Goal: Check status: Check status

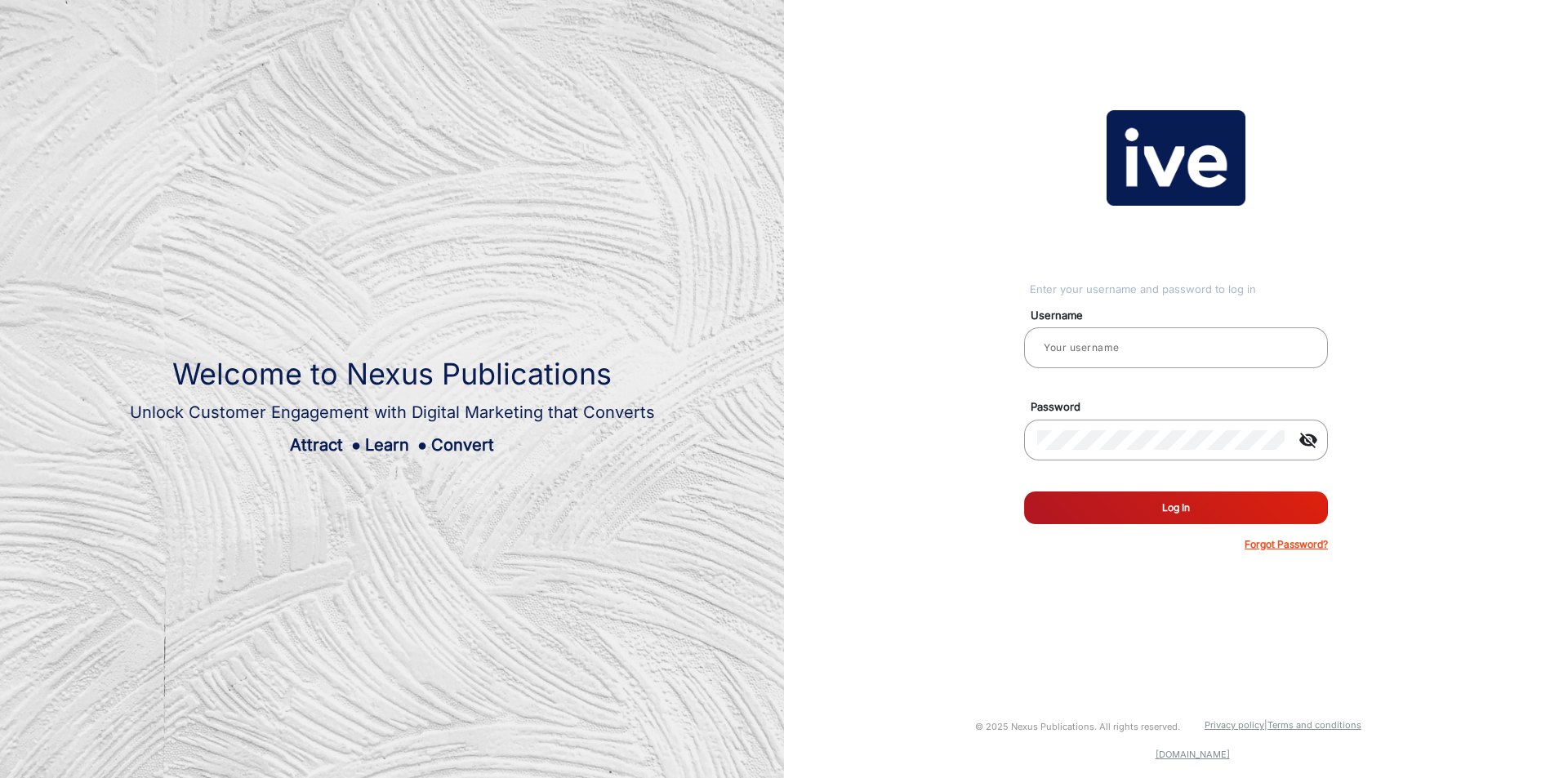
type input "[PERSON_NAME]"
click at [1137, 515] on button "Log In" at bounding box center [1176, 508] width 304 height 32
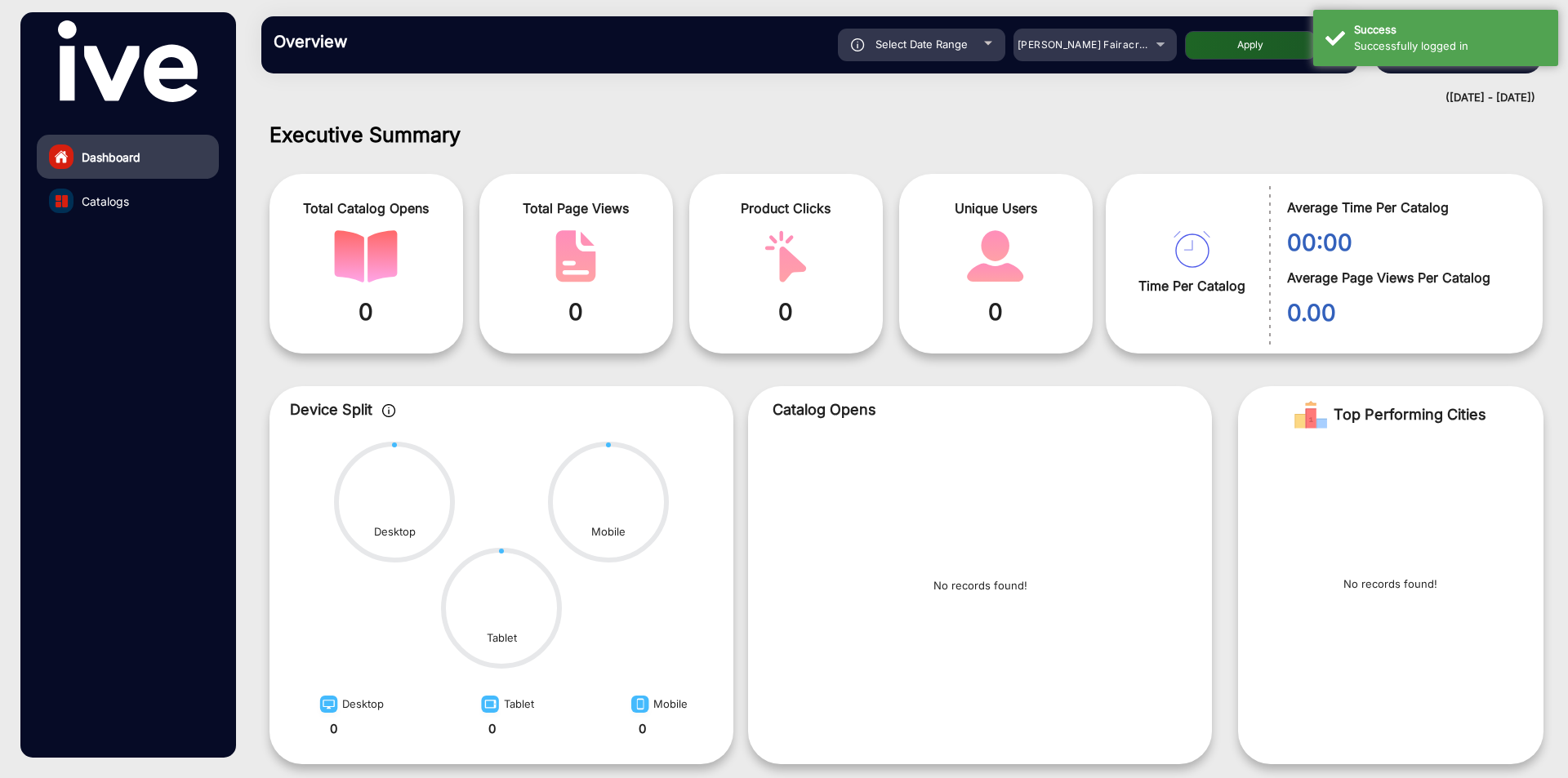
scroll to position [12, 0]
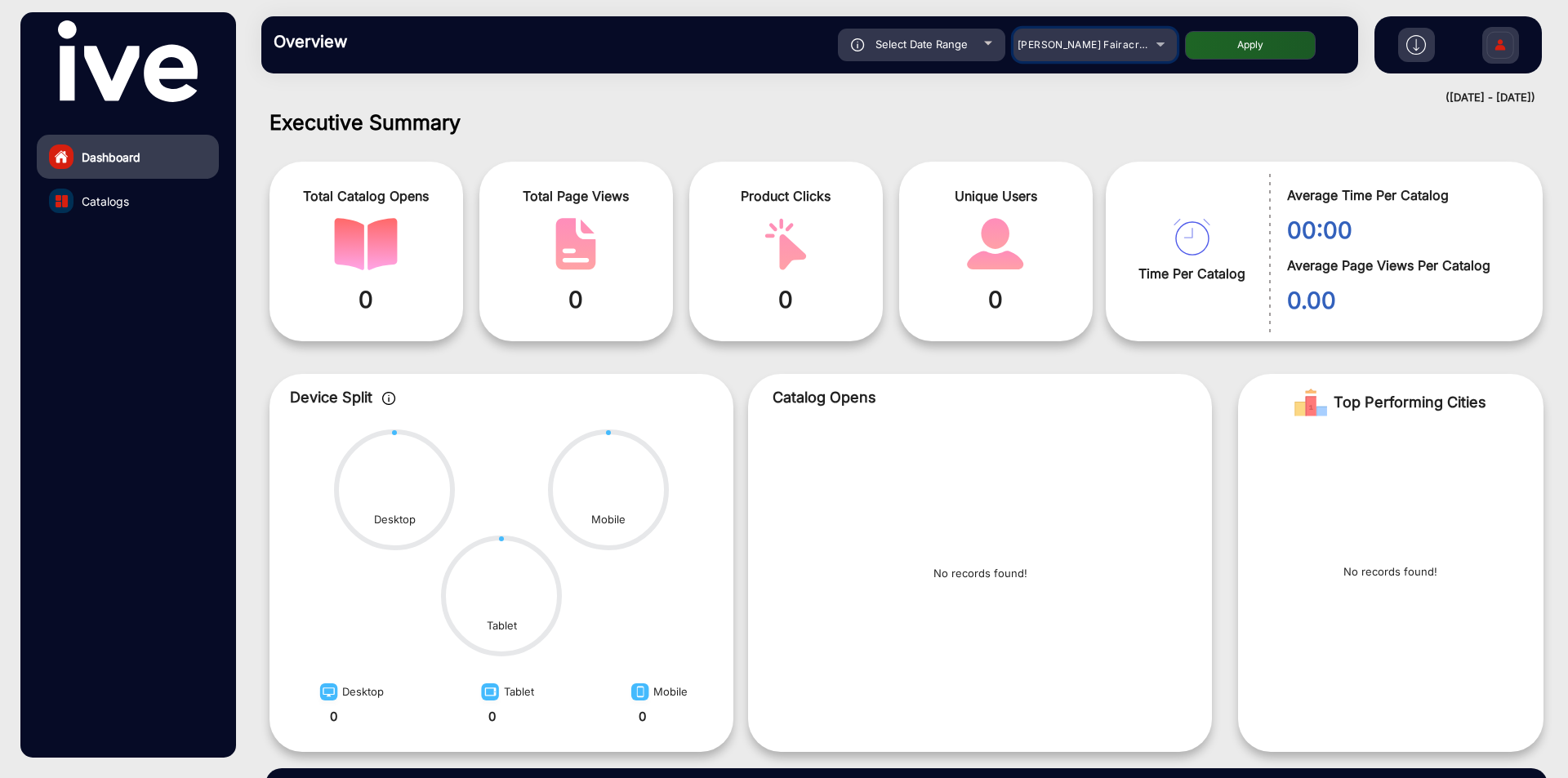
click at [1080, 59] on mat-select "[PERSON_NAME] Fairacre Farms" at bounding box center [1095, 45] width 163 height 32
click at [1082, 49] on span "[PERSON_NAME] Fairacre Farms" at bounding box center [1098, 44] width 162 height 12
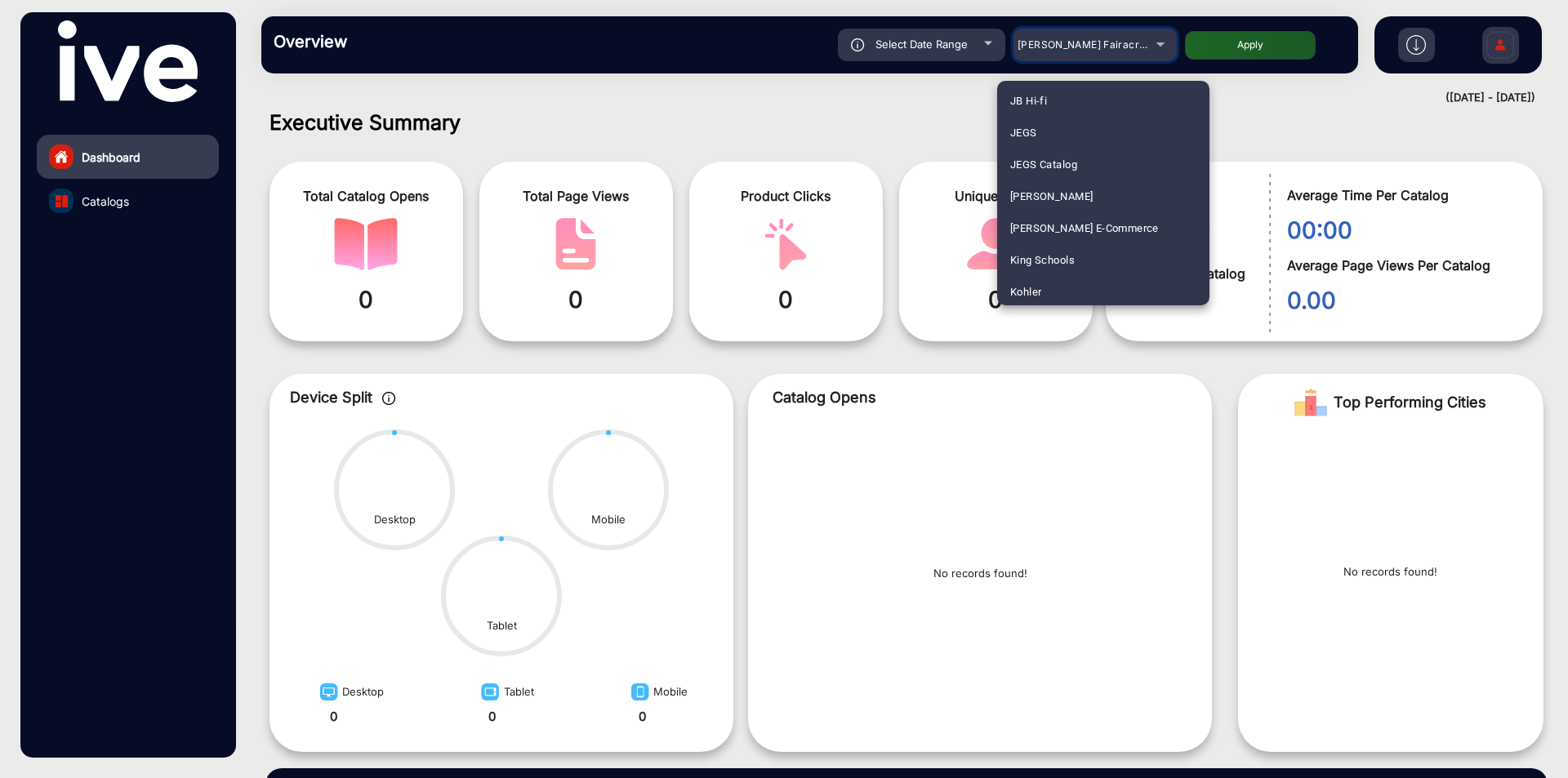
scroll to position [2774, 0]
click at [1025, 89] on span "JB Hi-fi" at bounding box center [1028, 97] width 37 height 31
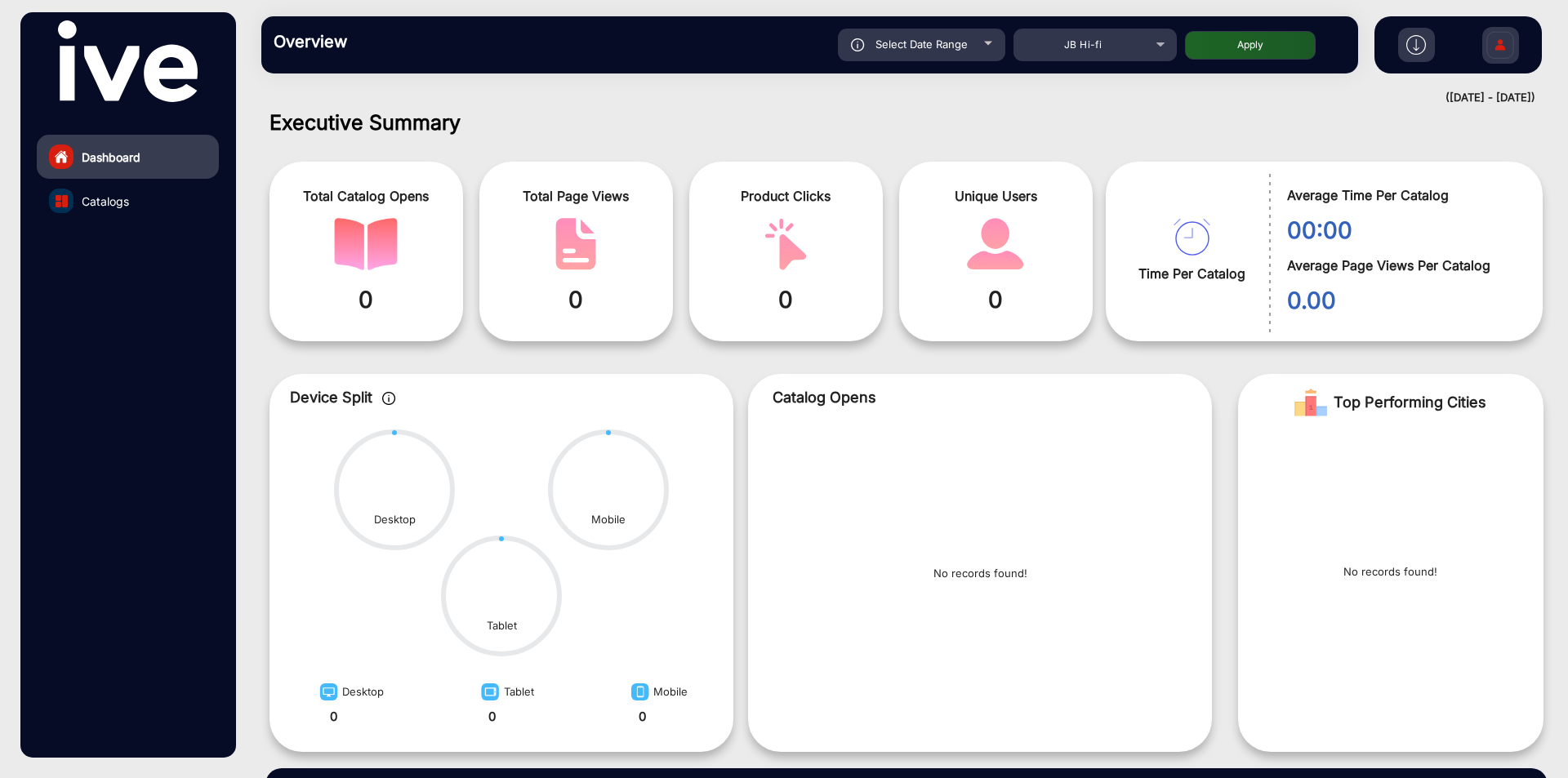
click at [908, 32] on div "Select Date Range" at bounding box center [921, 45] width 168 height 32
type input "[DATE]"
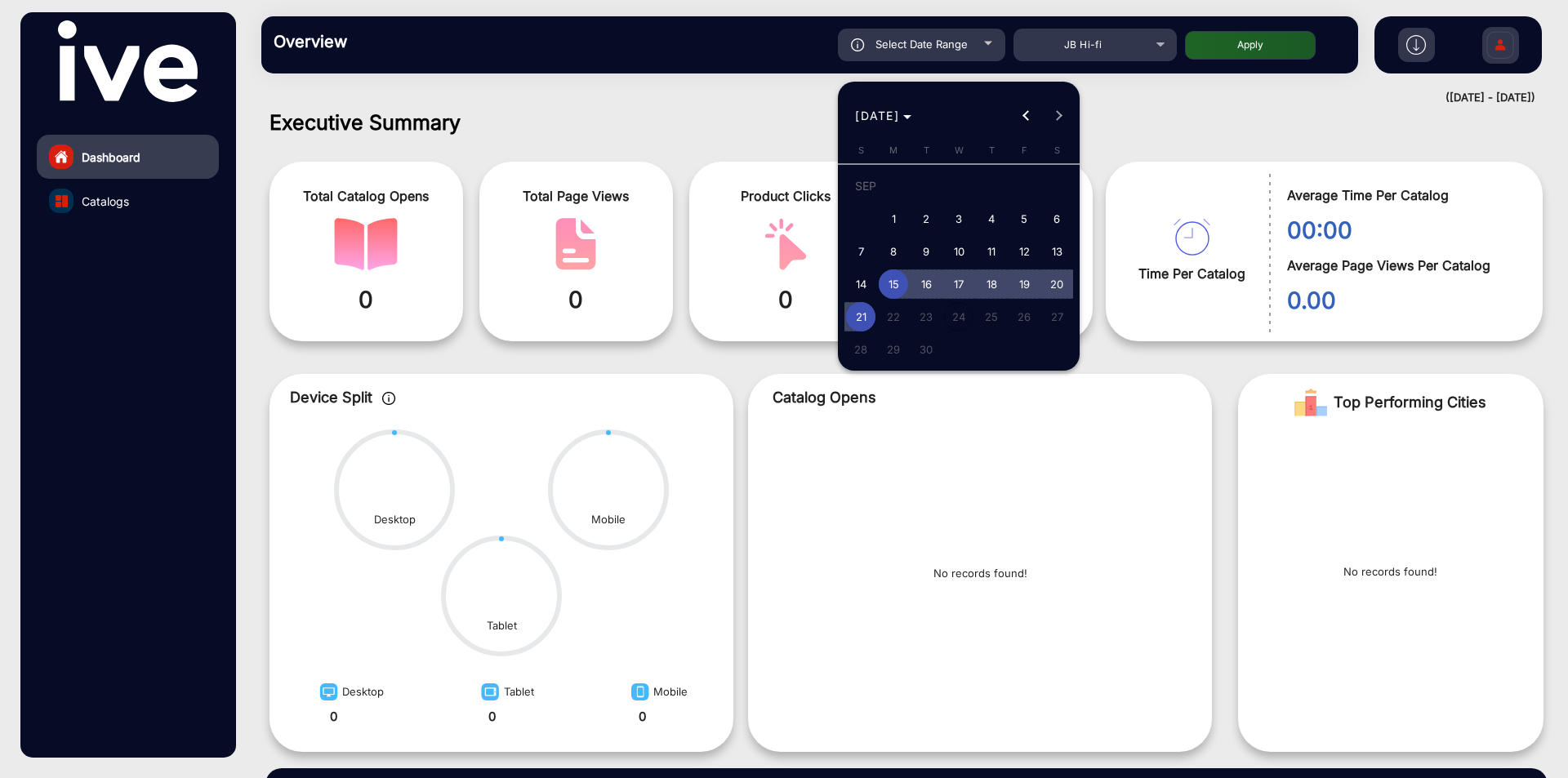
click at [978, 287] on span "18" at bounding box center [991, 284] width 30 height 30
type input "[DATE]"
click at [855, 316] on span "21" at bounding box center [860, 316] width 30 height 30
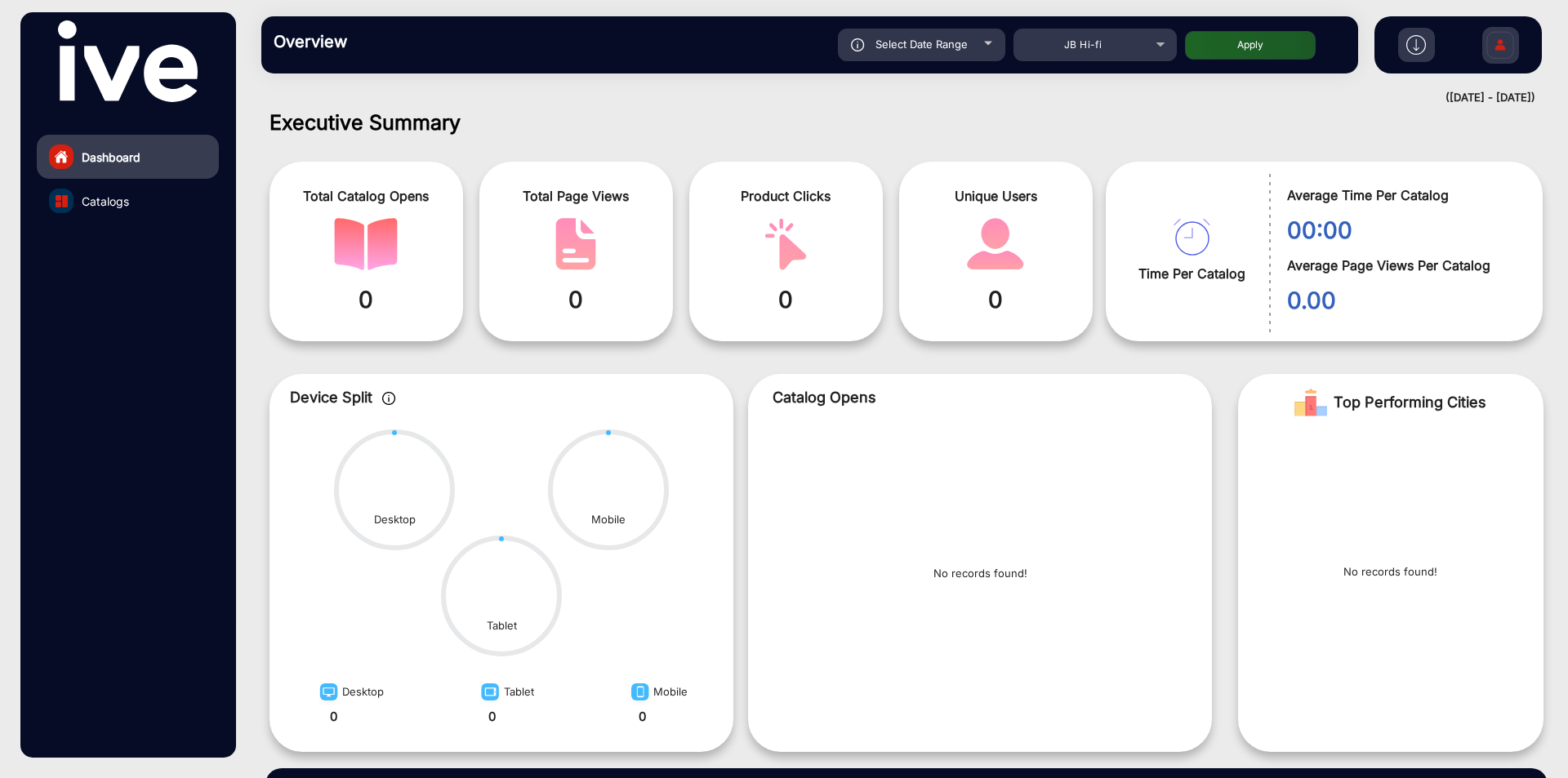
type input "[DATE]"
click at [1229, 31] on button "Apply" at bounding box center [1251, 45] width 131 height 29
type input "[DATE]"
